Goal: Book appointment/travel/reservation

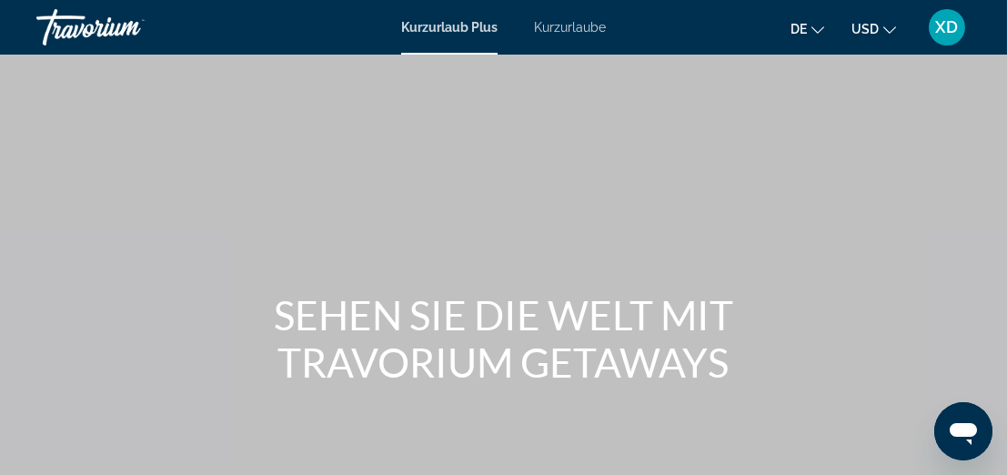
click at [482, 34] on span "Kurzurlaub Plus" at bounding box center [449, 27] width 96 height 15
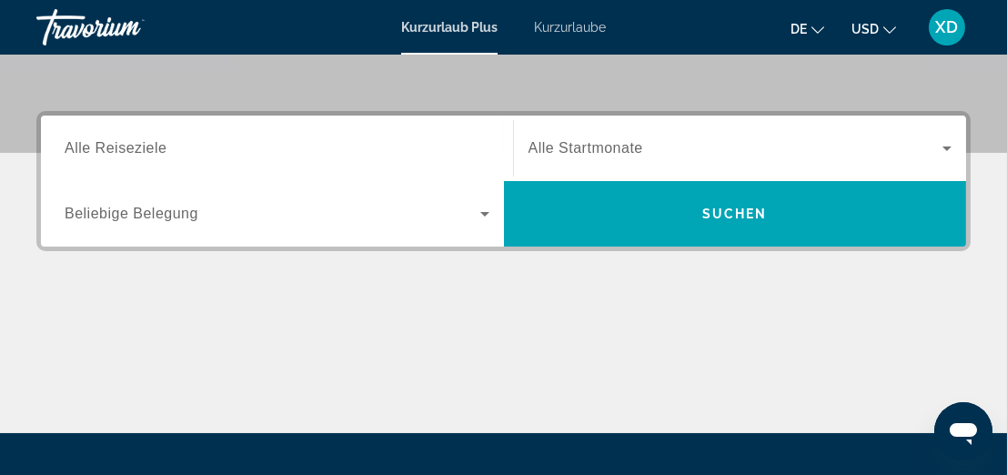
scroll to position [334, 0]
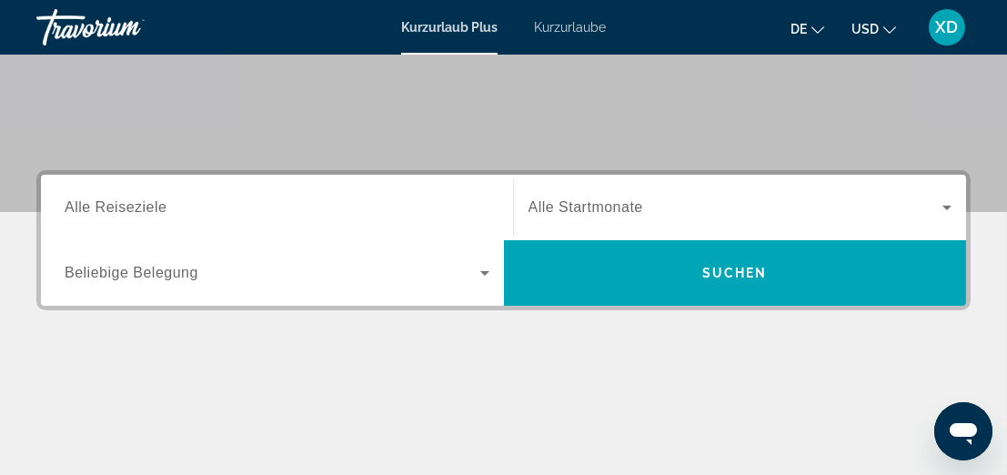
click at [285, 207] on input "Destination Alle Reiseziele" at bounding box center [277, 208] width 425 height 22
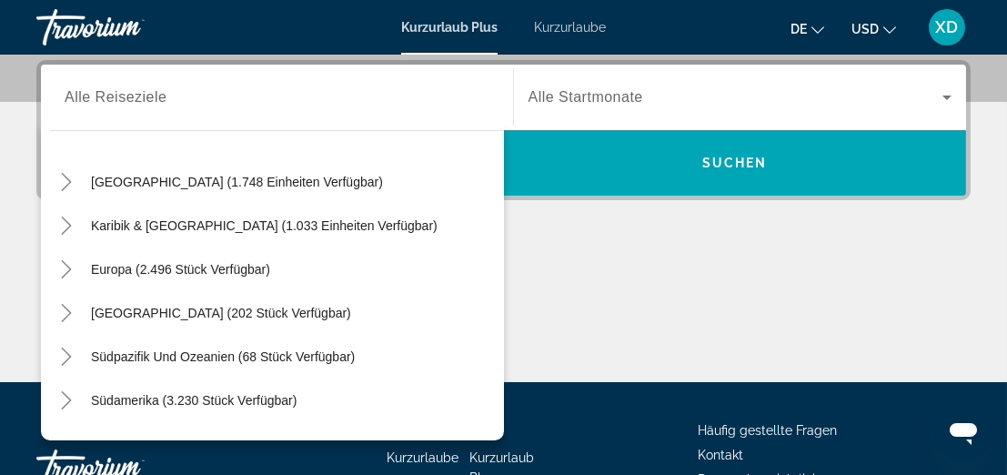
scroll to position [135, 0]
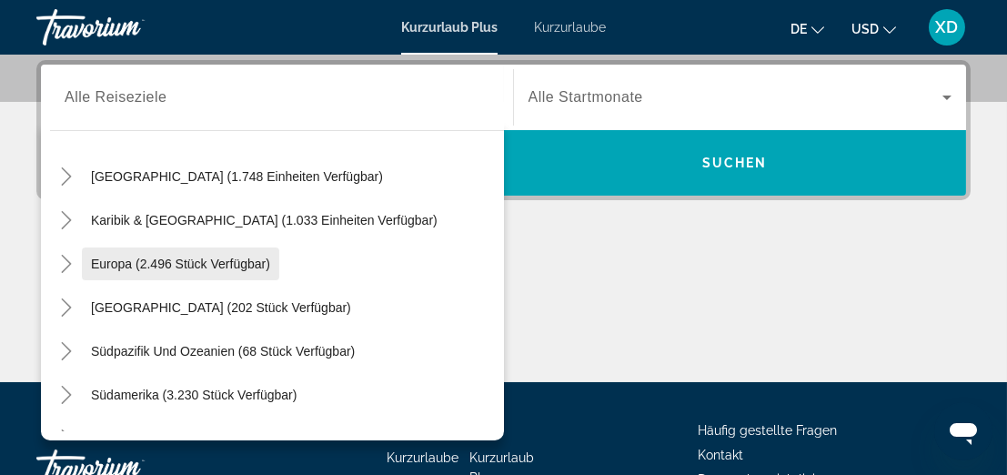
click at [83, 261] on span "Such-Widget" at bounding box center [180, 264] width 197 height 44
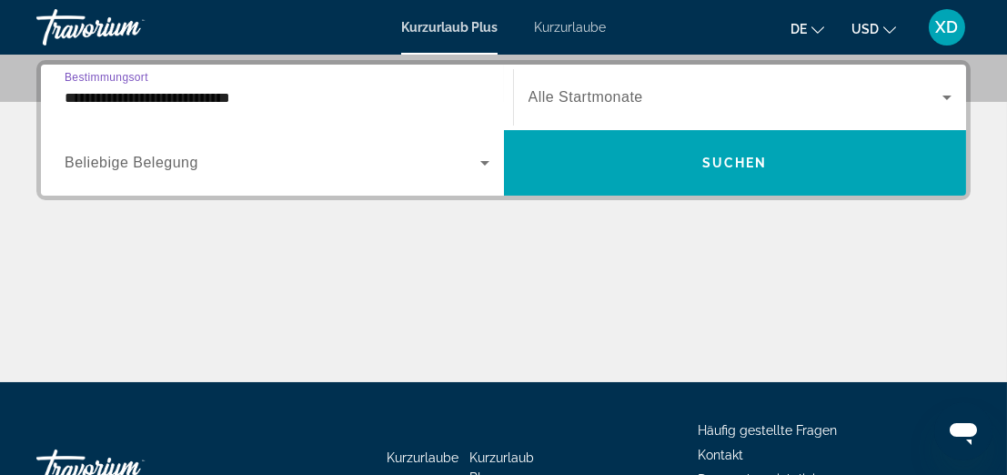
click at [251, 115] on div "**********" at bounding box center [277, 98] width 425 height 52
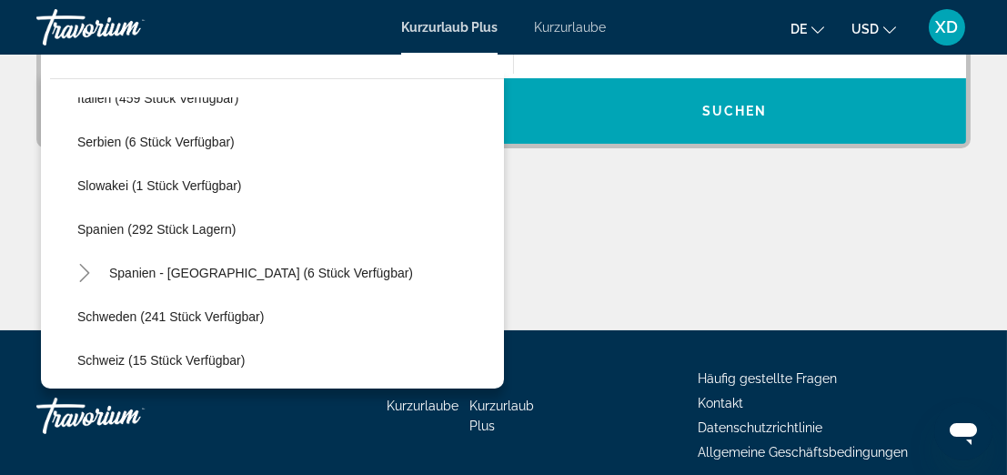
scroll to position [733, 0]
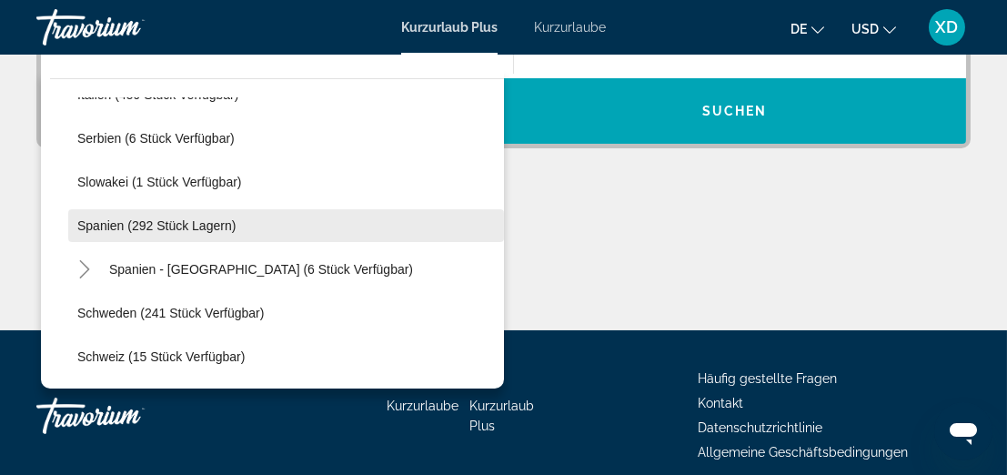
click at [122, 227] on span "Spanien (292 Stück lagern)" at bounding box center [156, 225] width 158 height 15
type input "**********"
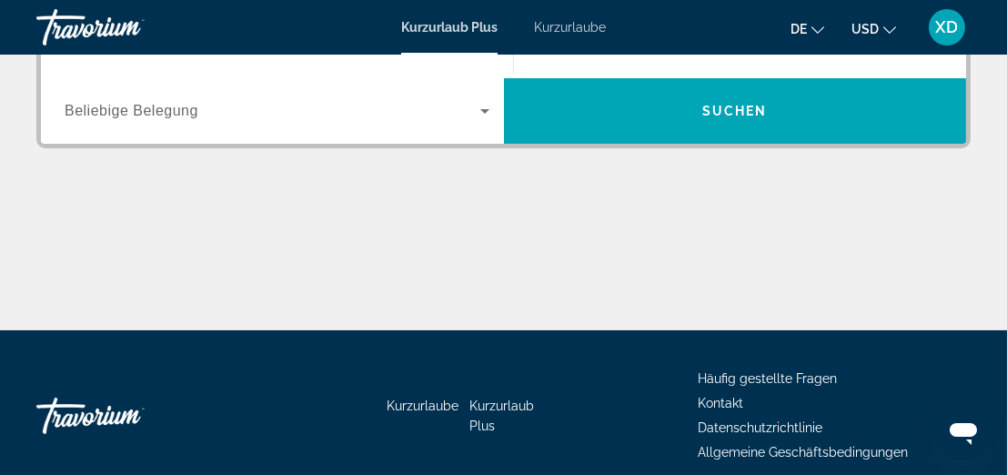
scroll to position [444, 0]
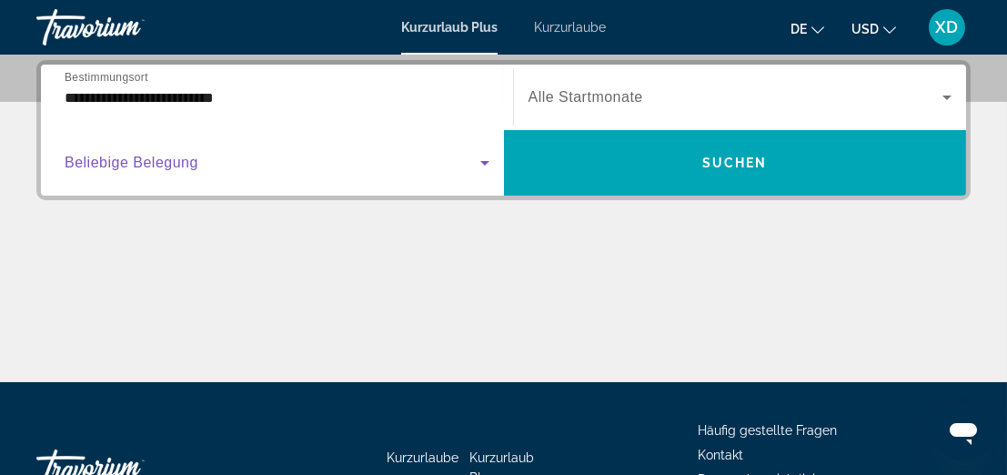
click at [486, 157] on icon "Such-Widget" at bounding box center [485, 163] width 22 height 22
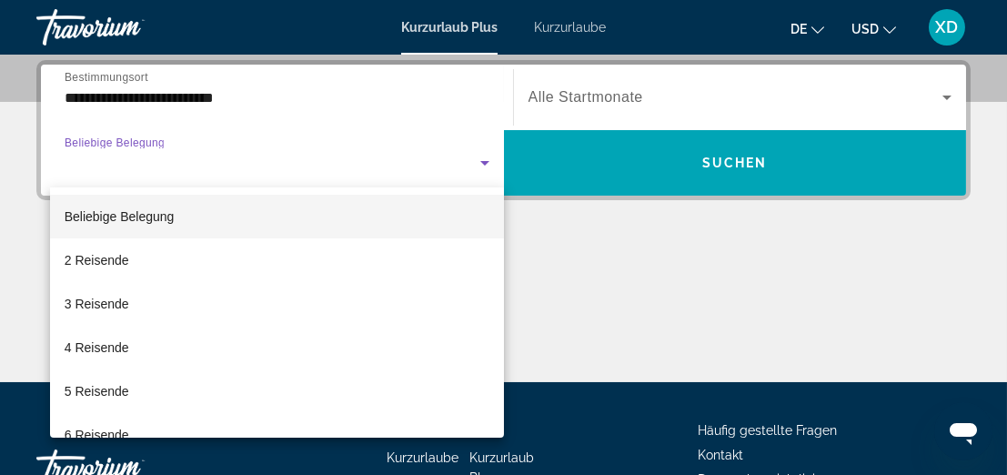
click at [476, 99] on div at bounding box center [503, 237] width 1007 height 475
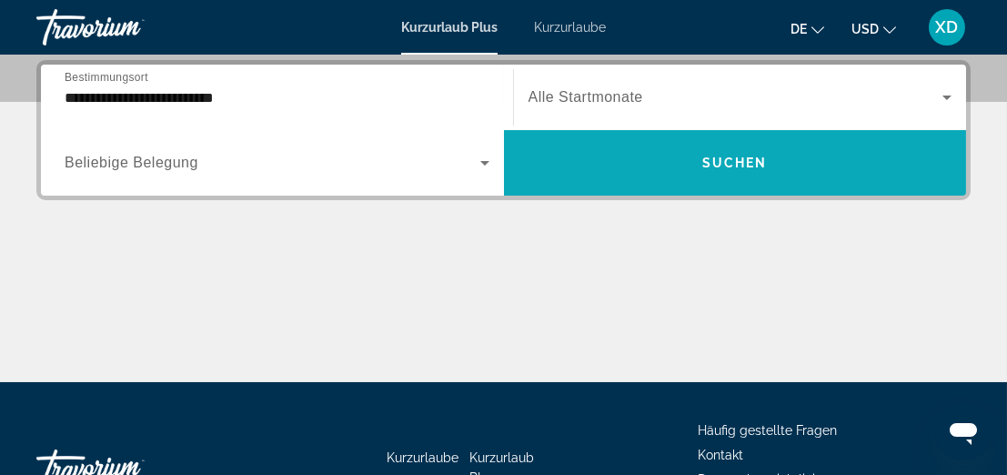
click at [723, 161] on span "Suchen" at bounding box center [736, 163] width 66 height 15
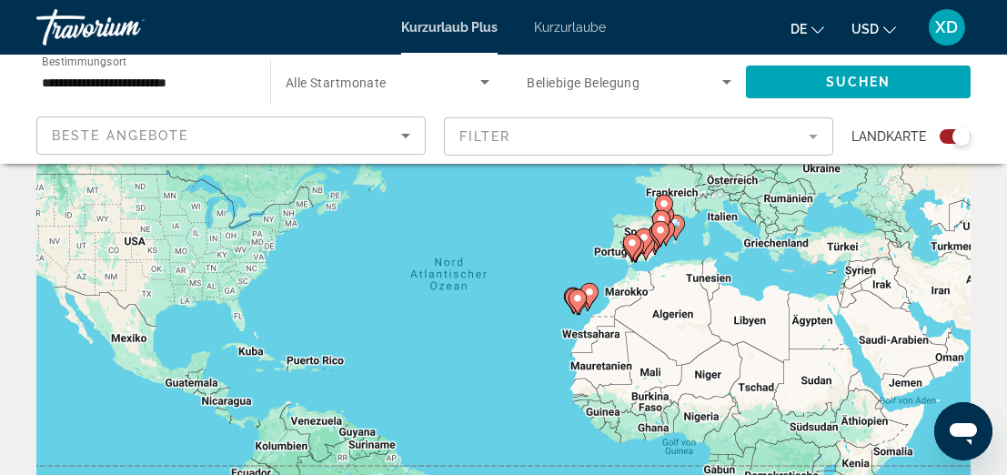
scroll to position [147, 0]
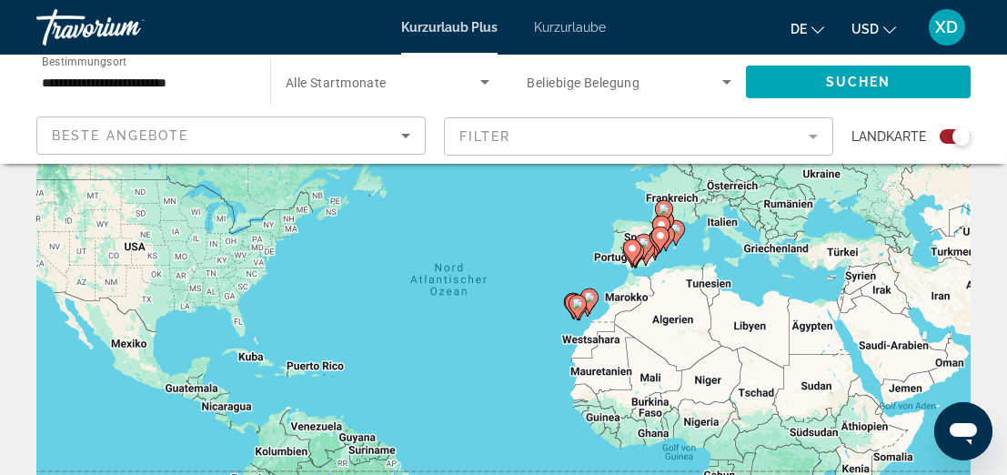
click at [458, 30] on span "Kurzurlaub Plus" at bounding box center [449, 27] width 96 height 15
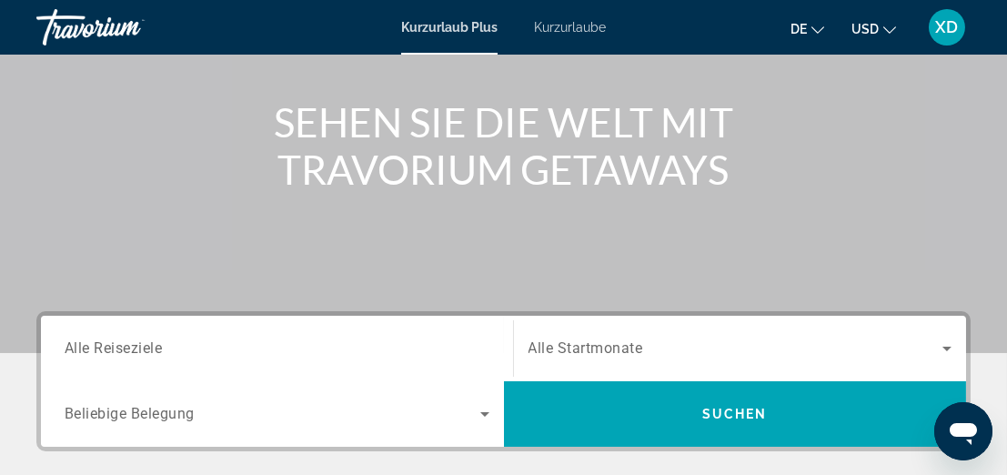
click at [462, 291] on div "Hauptinhalt" at bounding box center [503, 80] width 1007 height 546
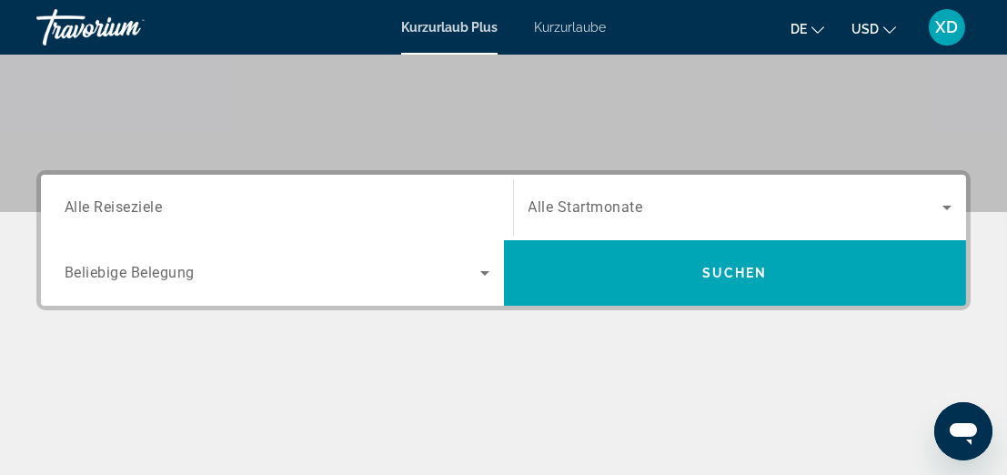
scroll to position [301, 0]
